Goal: Transaction & Acquisition: Subscribe to service/newsletter

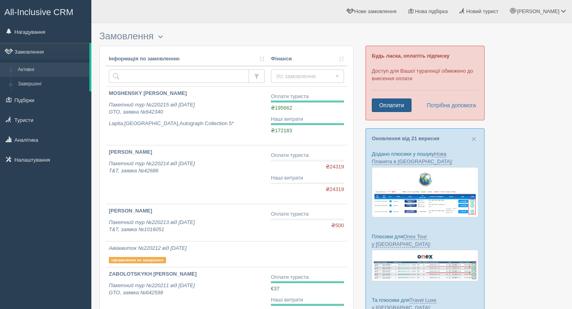
click at [391, 105] on link "Оплатити" at bounding box center [391, 104] width 40 height 13
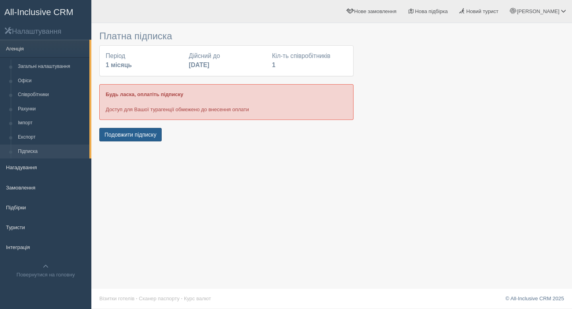
click at [156, 137] on button "Подовжити підписку" at bounding box center [130, 134] width 62 height 13
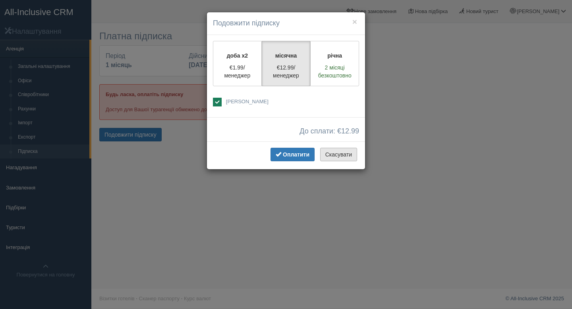
click at [333, 156] on button "Скасувати" at bounding box center [338, 154] width 37 height 13
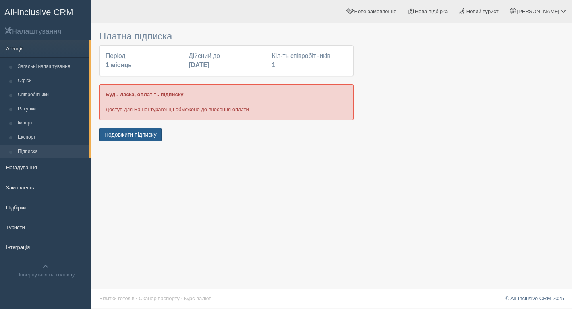
click at [146, 137] on button "Подовжити підписку" at bounding box center [130, 134] width 62 height 13
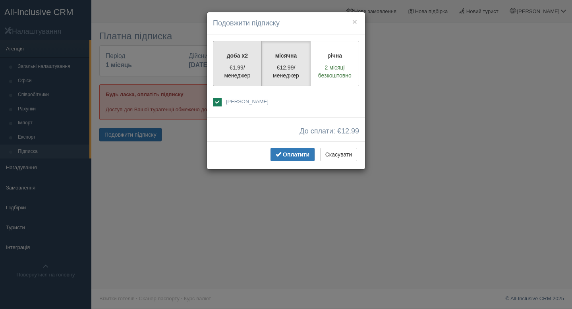
click at [228, 71] on p "€1.99/менеджер" at bounding box center [237, 72] width 38 height 16
radio input "true"
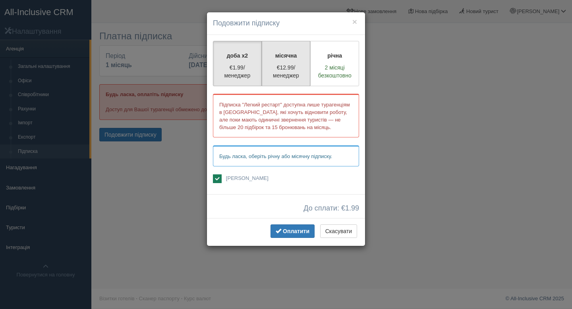
click at [288, 69] on p "€12.99/менеджер" at bounding box center [286, 72] width 38 height 16
radio input "true"
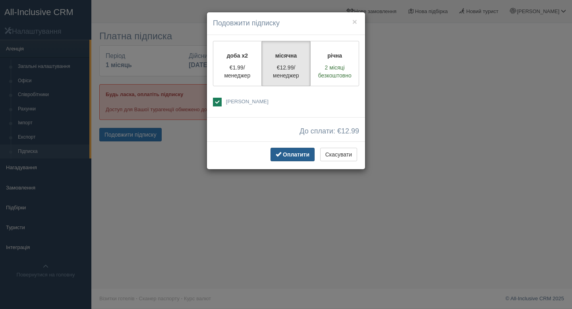
click at [289, 152] on span "Оплатити" at bounding box center [296, 154] width 27 height 6
